Goal: Task Accomplishment & Management: Use online tool/utility

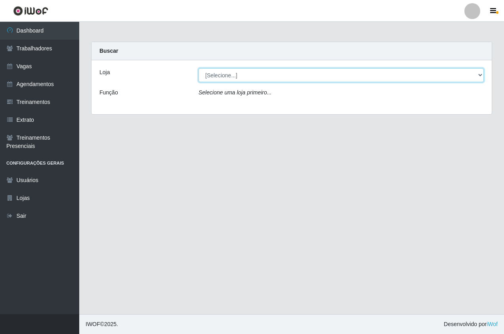
click at [254, 71] on select "[Selecione...] Pizza Nostra" at bounding box center [341, 75] width 285 height 14
select select "337"
click at [199, 68] on select "[Selecione...] Pizza Nostra" at bounding box center [341, 75] width 285 height 14
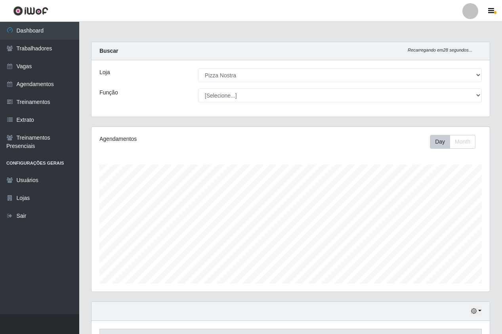
scroll to position [165, 398]
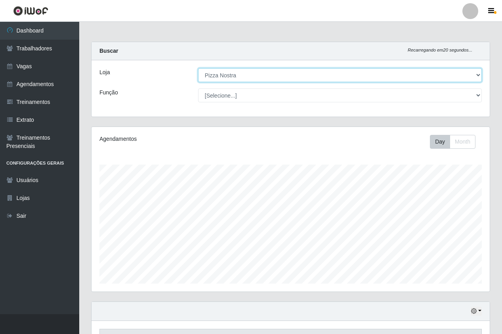
click at [238, 76] on select "[Selecione...] Pizza Nostra" at bounding box center [340, 75] width 284 height 14
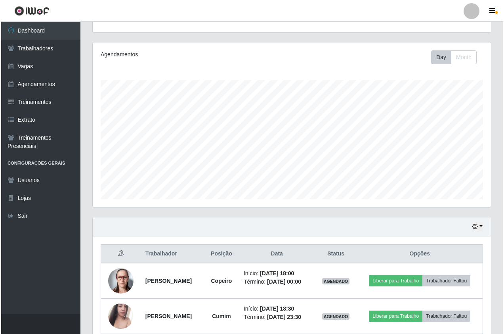
scroll to position [122, 0]
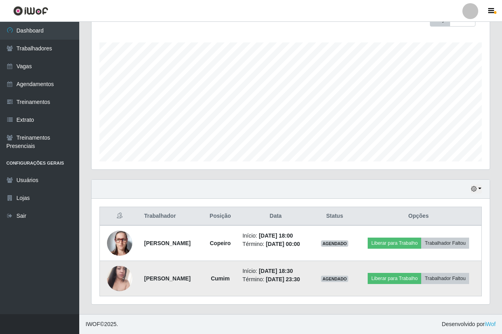
click at [120, 280] on img at bounding box center [119, 278] width 25 height 45
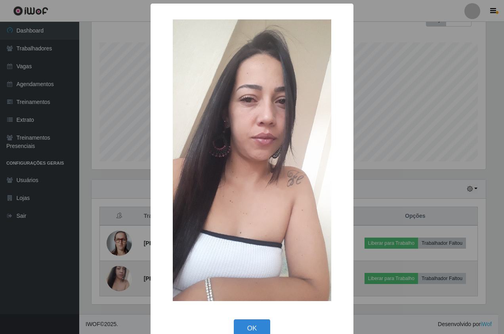
click at [120, 280] on div "× OK Cancel" at bounding box center [252, 167] width 504 height 334
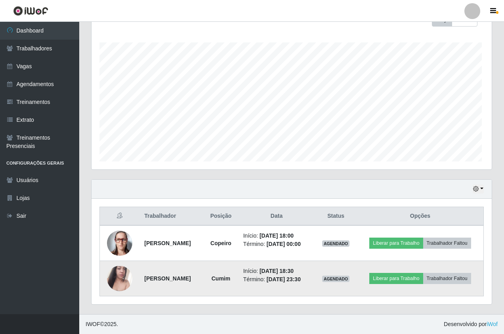
scroll to position [165, 398]
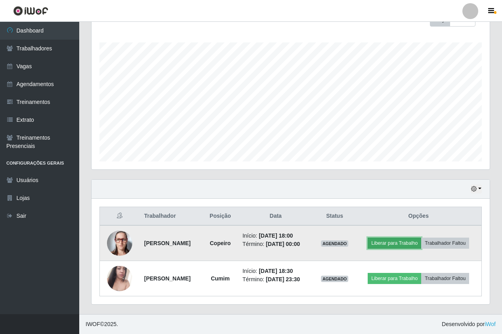
click at [406, 241] on button "Liberar para Trabalho" at bounding box center [395, 243] width 54 height 11
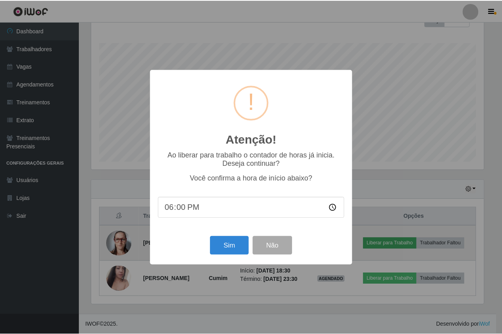
scroll to position [165, 395]
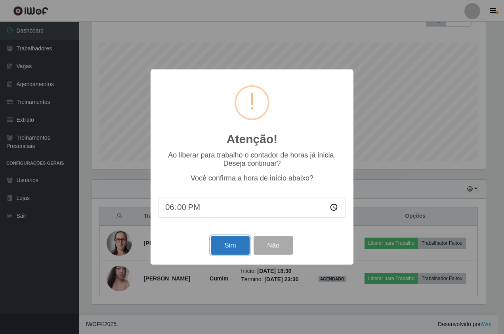
click at [225, 247] on button "Sim" at bounding box center [230, 245] width 38 height 19
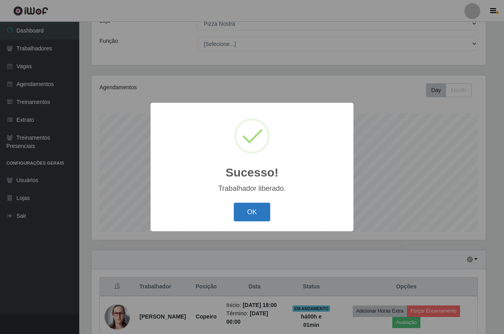
click at [257, 208] on button "OK" at bounding box center [252, 212] width 37 height 19
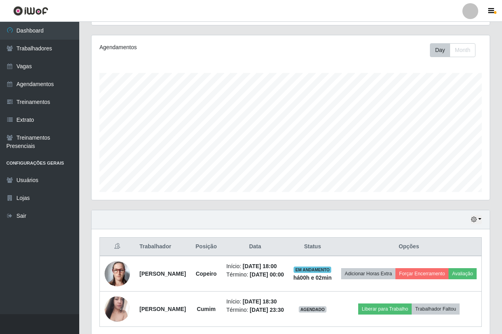
scroll to position [134, 0]
